Goal: Information Seeking & Learning: Learn about a topic

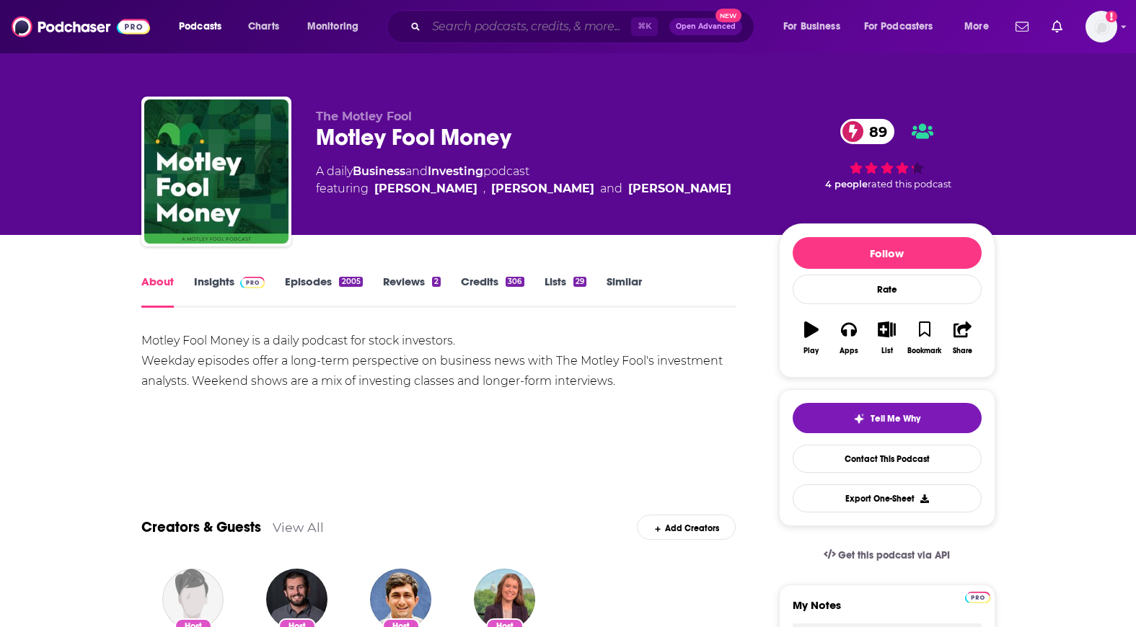
click at [578, 30] on input "Search podcasts, credits, & more..." at bounding box center [528, 26] width 205 height 23
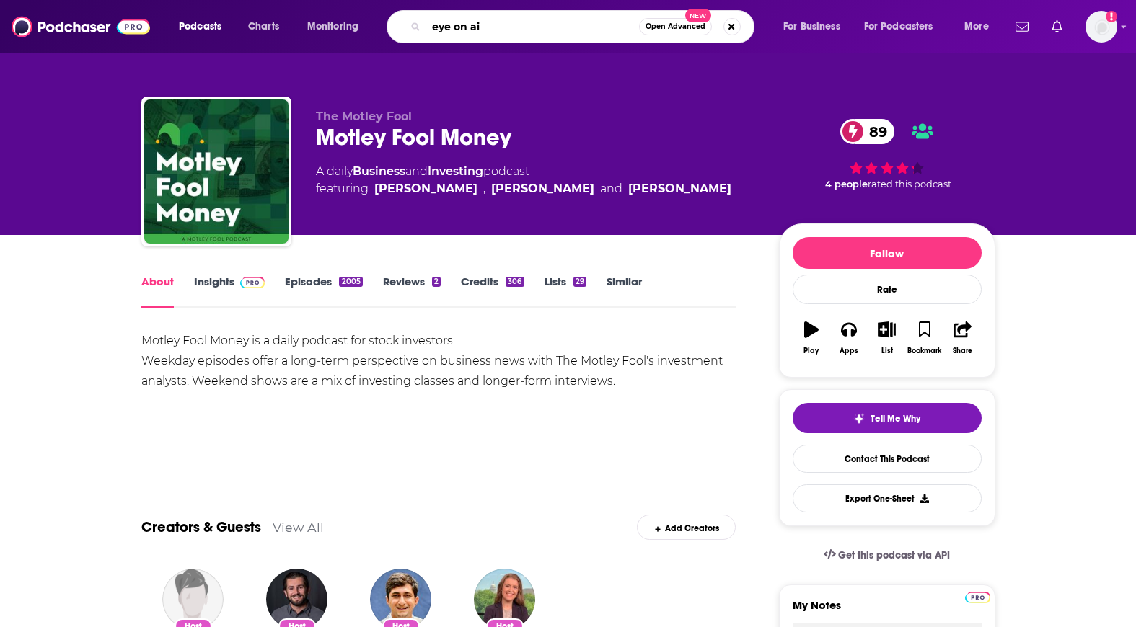
type input "eye on ai"
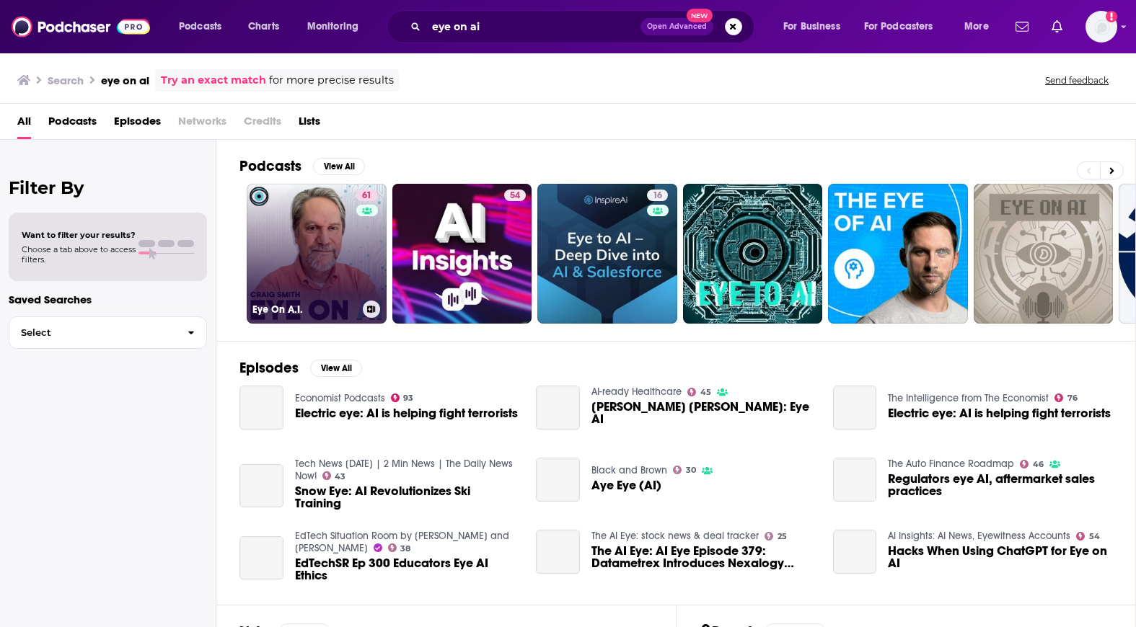
click at [317, 256] on link "61 Eye On A.I." at bounding box center [317, 254] width 140 height 140
